Goal: Information Seeking & Learning: Learn about a topic

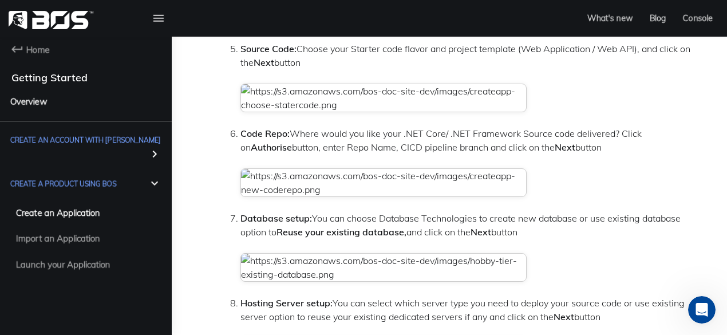
scroll to position [1018, 0]
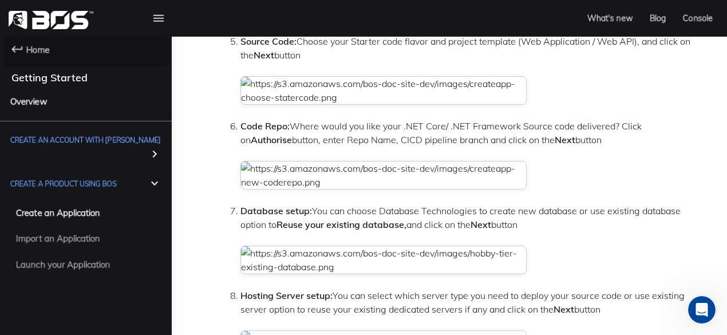
click at [34, 43] on span "Home" at bounding box center [37, 49] width 23 height 14
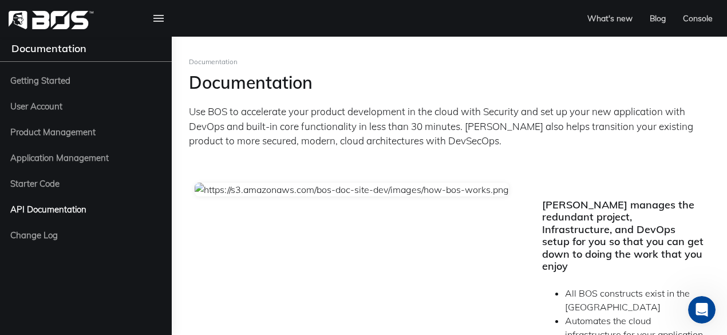
click at [33, 212] on span "API Documentation" at bounding box center [48, 209] width 76 height 14
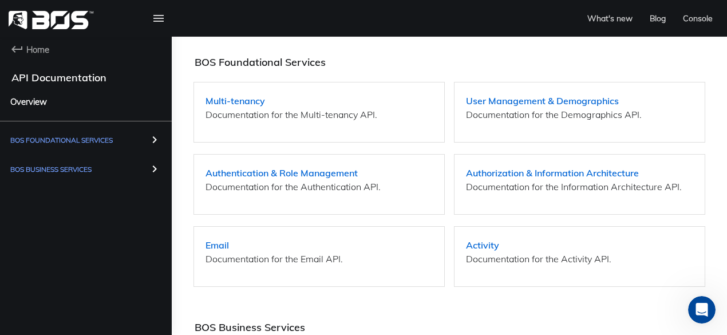
scroll to position [98, 0]
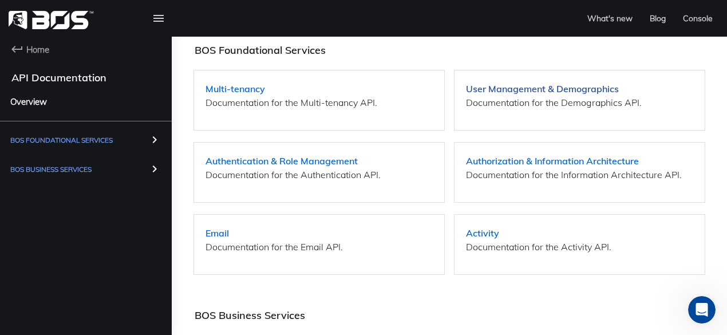
click at [562, 87] on strong "User Management & Demographics" at bounding box center [542, 88] width 153 height 11
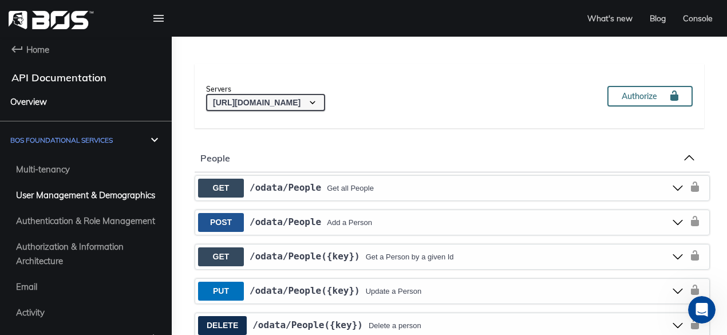
scroll to position [125, 0]
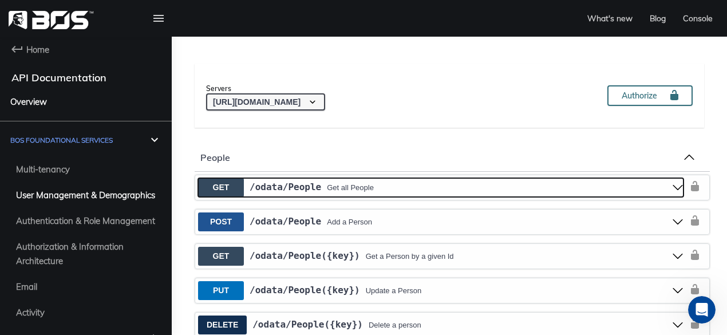
click at [676, 187] on use "get ​/odata​/People" at bounding box center [678, 187] width 10 height 5
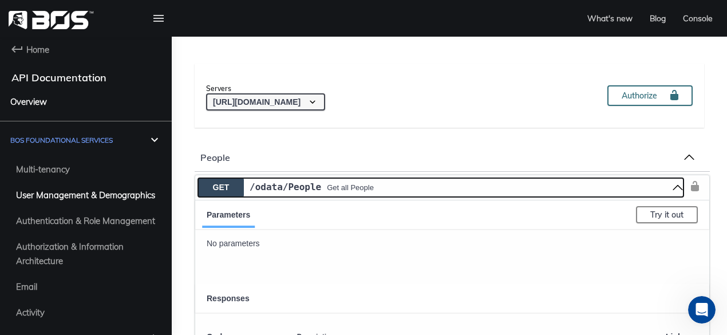
click at [676, 187] on use "get ​/odata​/People" at bounding box center [678, 187] width 10 height 5
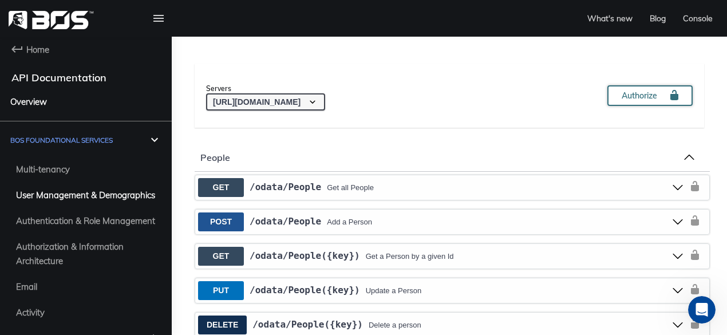
click at [645, 99] on span "Authorize" at bounding box center [645, 94] width 47 height 10
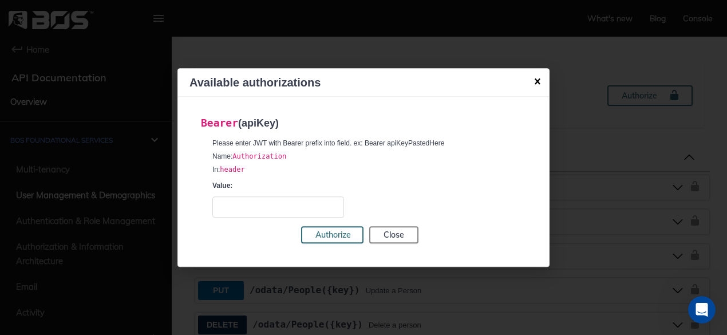
click at [537, 76] on div "Available authorizations" at bounding box center [363, 83] width 371 height 28
click at [537, 82] on icon "button" at bounding box center [537, 81] width 11 height 11
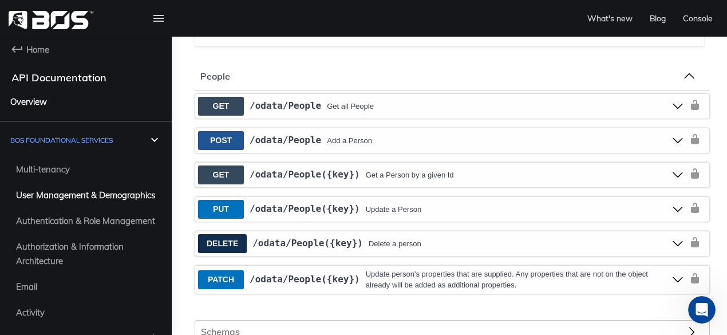
scroll to position [208, 0]
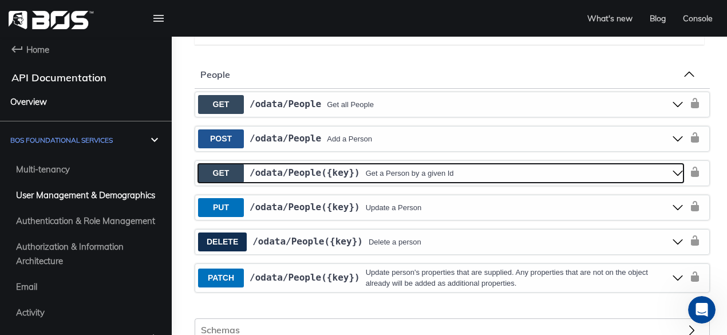
click at [323, 166] on link "/odata /People({key})" at bounding box center [305, 173] width 111 height 14
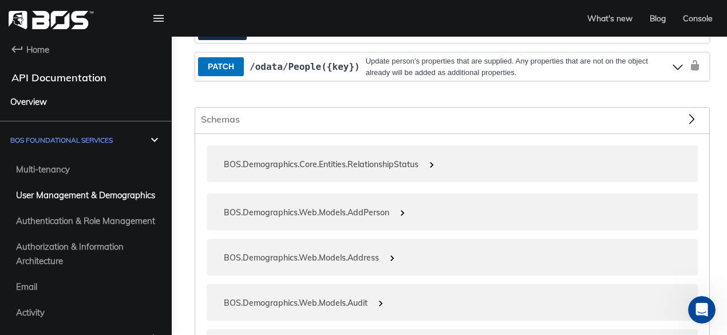
scroll to position [976, 0]
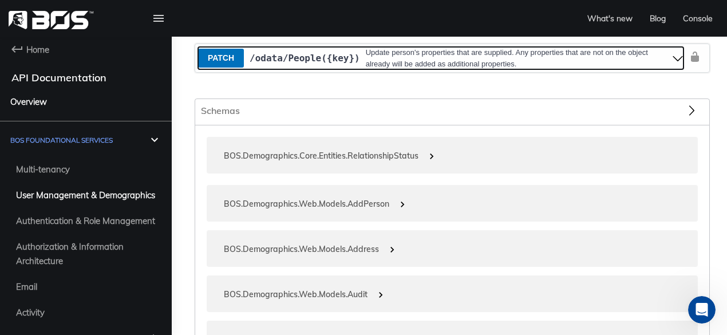
click at [400, 69] on div "Update person's properties that are supplied. Any properties that are not on th…" at bounding box center [519, 58] width 306 height 22
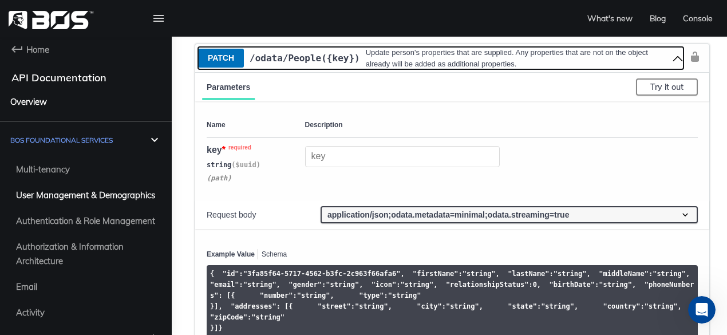
click at [400, 69] on div "Update person's properties that are supplied. Any properties that are not on th…" at bounding box center [519, 58] width 306 height 22
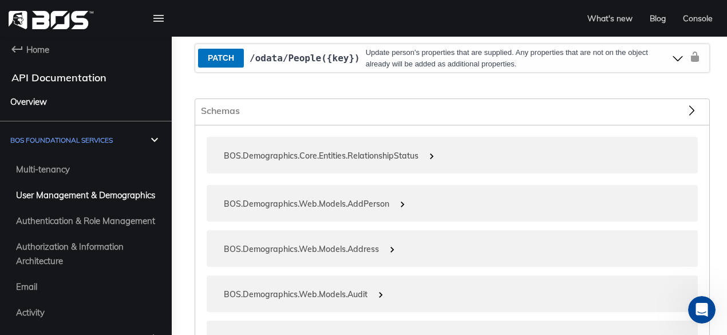
click at [369, 28] on div "Delete a person" at bounding box center [521, 22] width 304 height 11
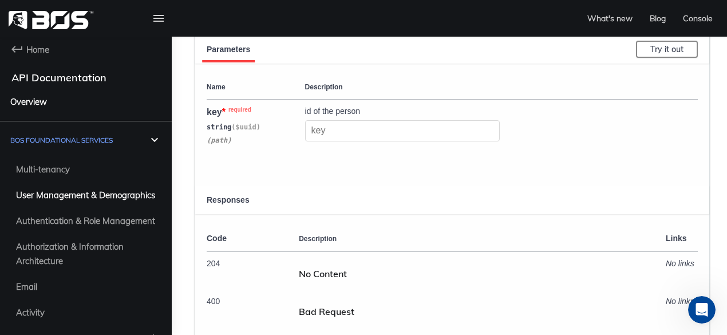
click at [369, 28] on div "Delete a person" at bounding box center [521, 22] width 304 height 11
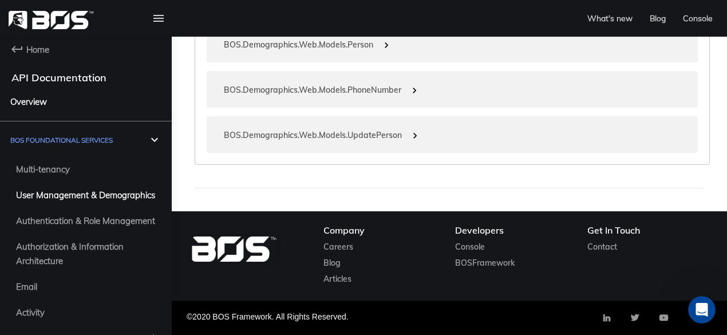
scroll to position [1305, 0]
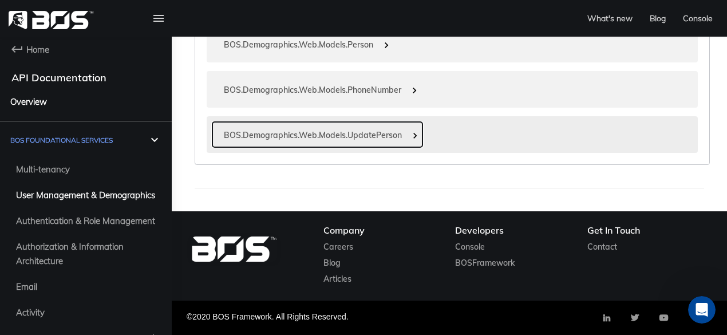
click at [413, 141] on span at bounding box center [414, 135] width 11 height 11
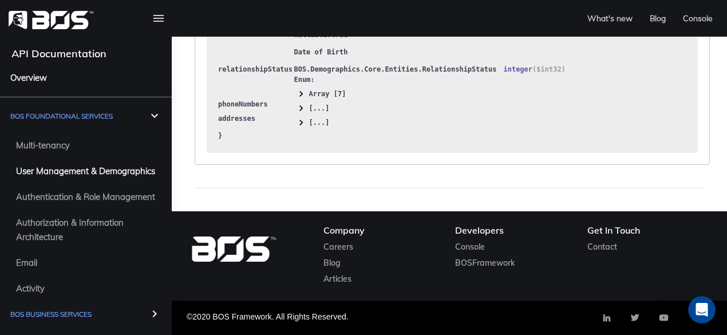
scroll to position [1819, 0]
click at [482, 266] on link "BOSFramework" at bounding box center [485, 263] width 60 height 10
